Goal: Information Seeking & Learning: Check status

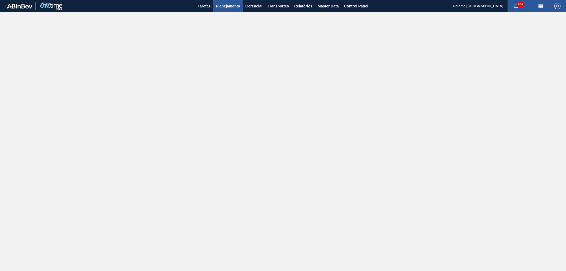
click at [228, 3] on span "Planejamento" at bounding box center [228, 6] width 24 height 6
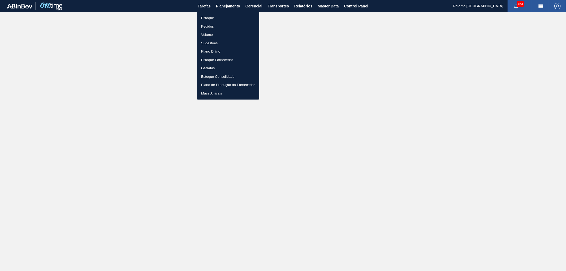
click at [209, 15] on li "Estoque" at bounding box center [228, 18] width 62 height 8
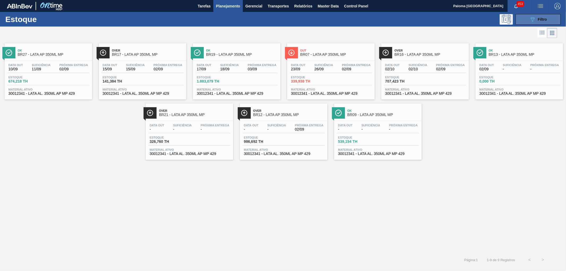
click at [523, 22] on button "089F7B8B-B2A5-4AFE-B5C0-19BA573D28AC Filtro" at bounding box center [538, 19] width 45 height 11
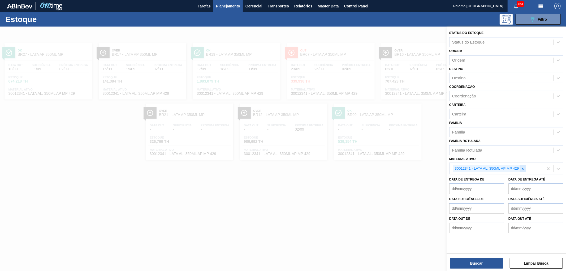
click at [524, 168] on icon at bounding box center [523, 169] width 4 height 4
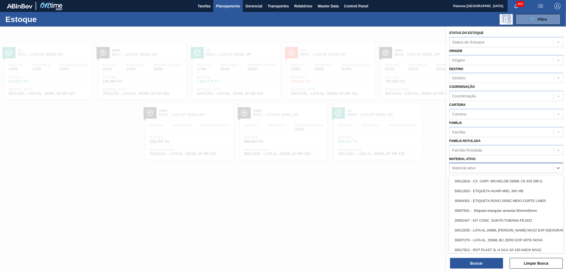
click at [498, 168] on div "Material ativo" at bounding box center [502, 168] width 104 height 8
paste ativo "20009040"
type ativo "20009040"
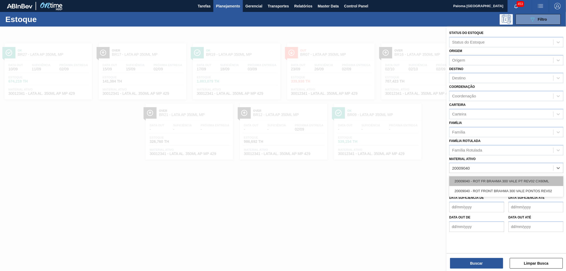
click at [486, 179] on div "20009040 - ROT FR BRAHMA 300 VALE PT REV02 CX60ML" at bounding box center [506, 181] width 114 height 10
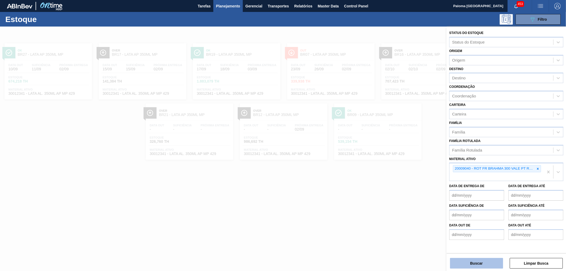
click at [469, 263] on button "Buscar" at bounding box center [476, 263] width 53 height 11
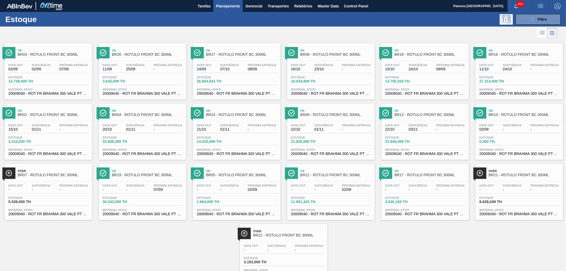
click at [55, 76] on div "Estoque 13.738,000 TH" at bounding box center [48, 81] width 82 height 10
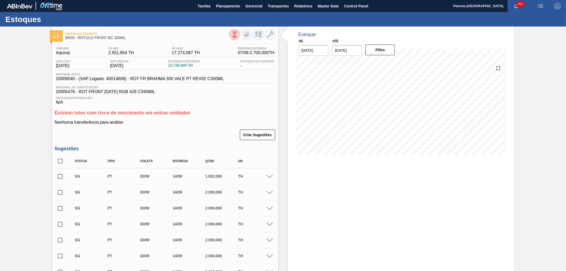
click at [232, 35] on icon at bounding box center [235, 35] width 6 height 6
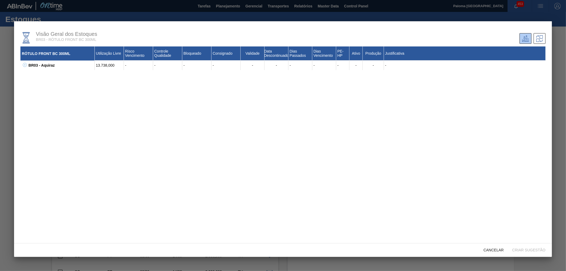
click at [27, 65] on div "BR03 - Aquiraz" at bounding box center [61, 66] width 68 height 10
click at [21, 65] on button at bounding box center [23, 65] width 5 height 5
